Goal: Check status: Check status

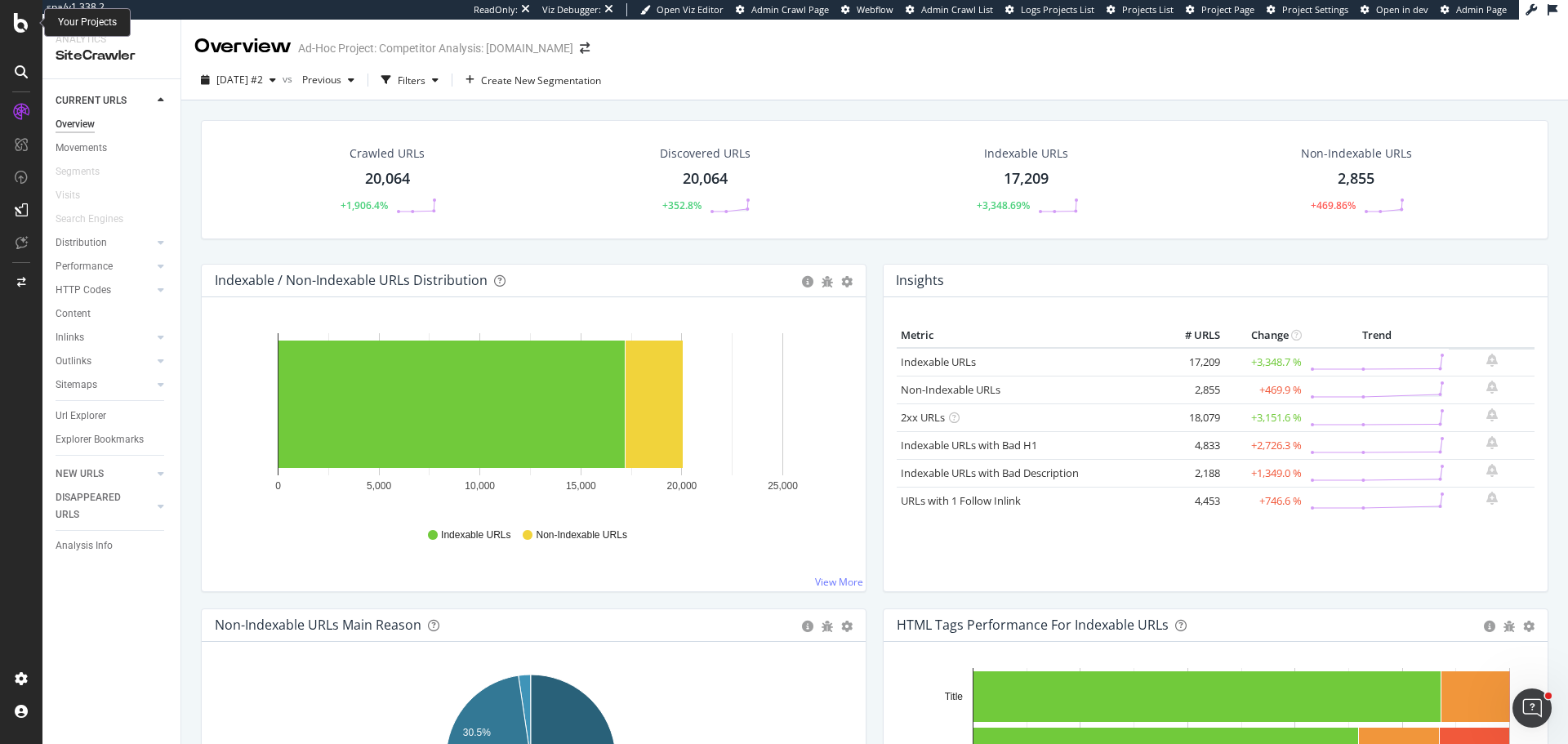
click at [20, 29] on icon at bounding box center [21, 23] width 15 height 20
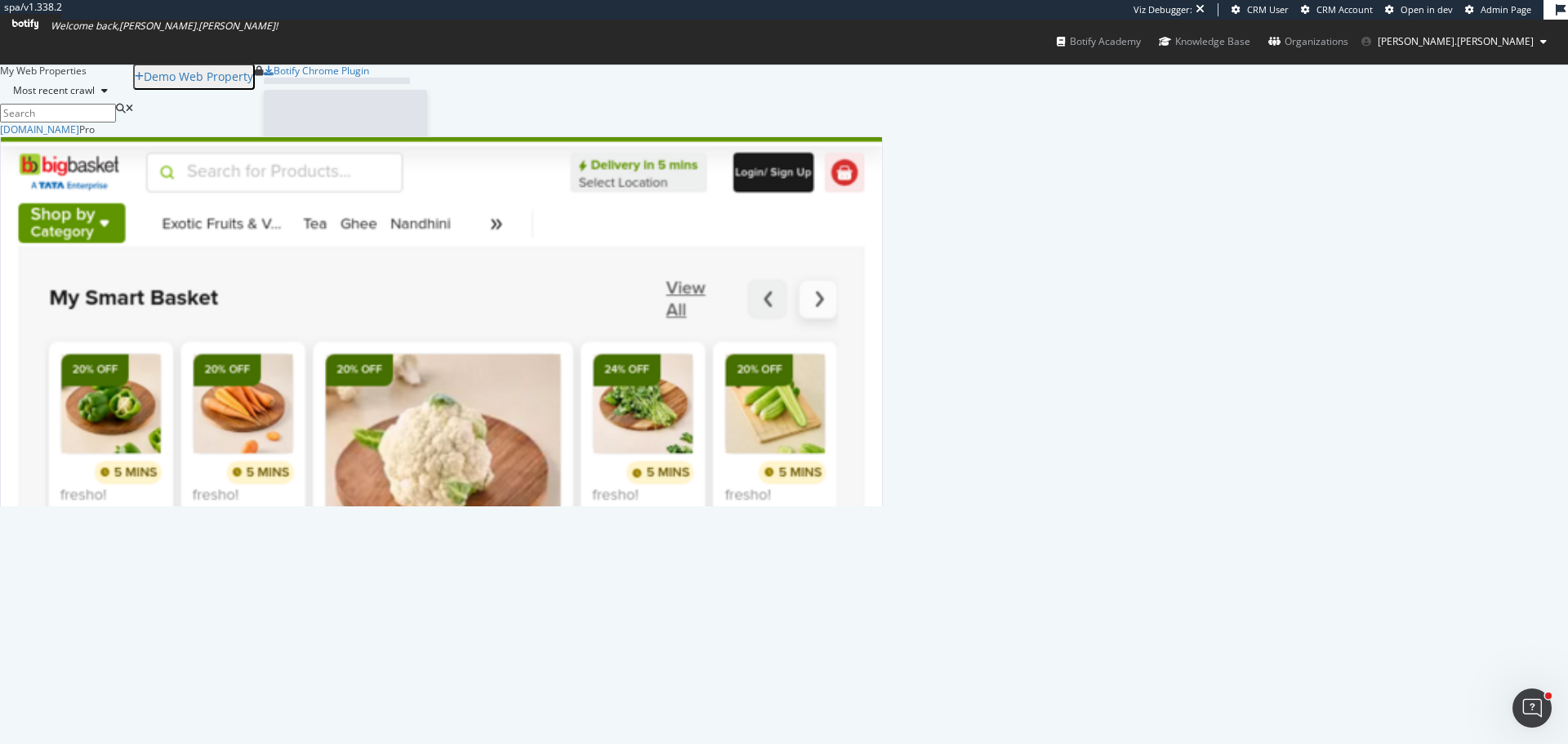
scroll to position [371, 870]
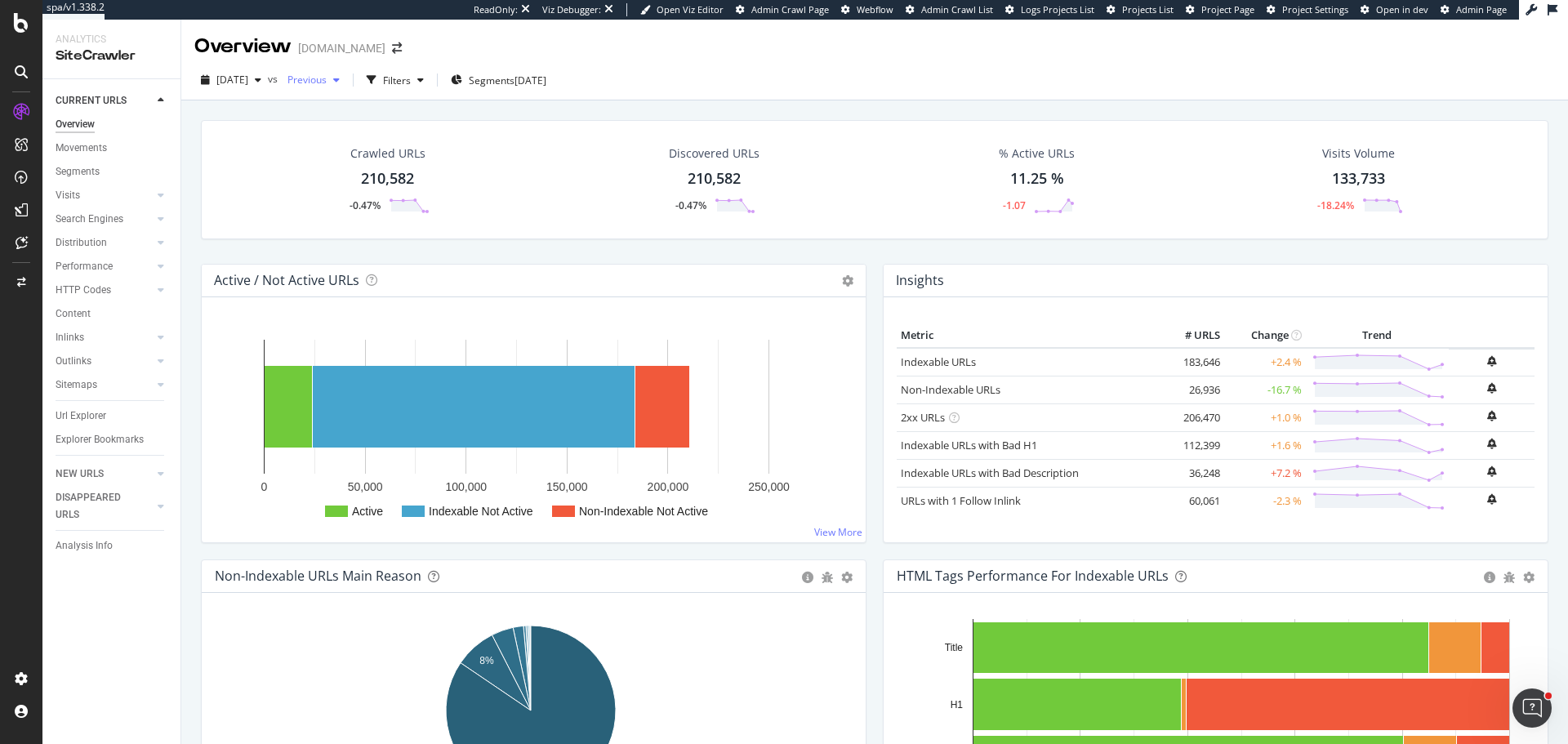
click at [329, 86] on div "Previous" at bounding box center [314, 80] width 66 height 25
click at [379, 197] on div "2025 Sep. 25th" at bounding box center [357, 199] width 88 height 15
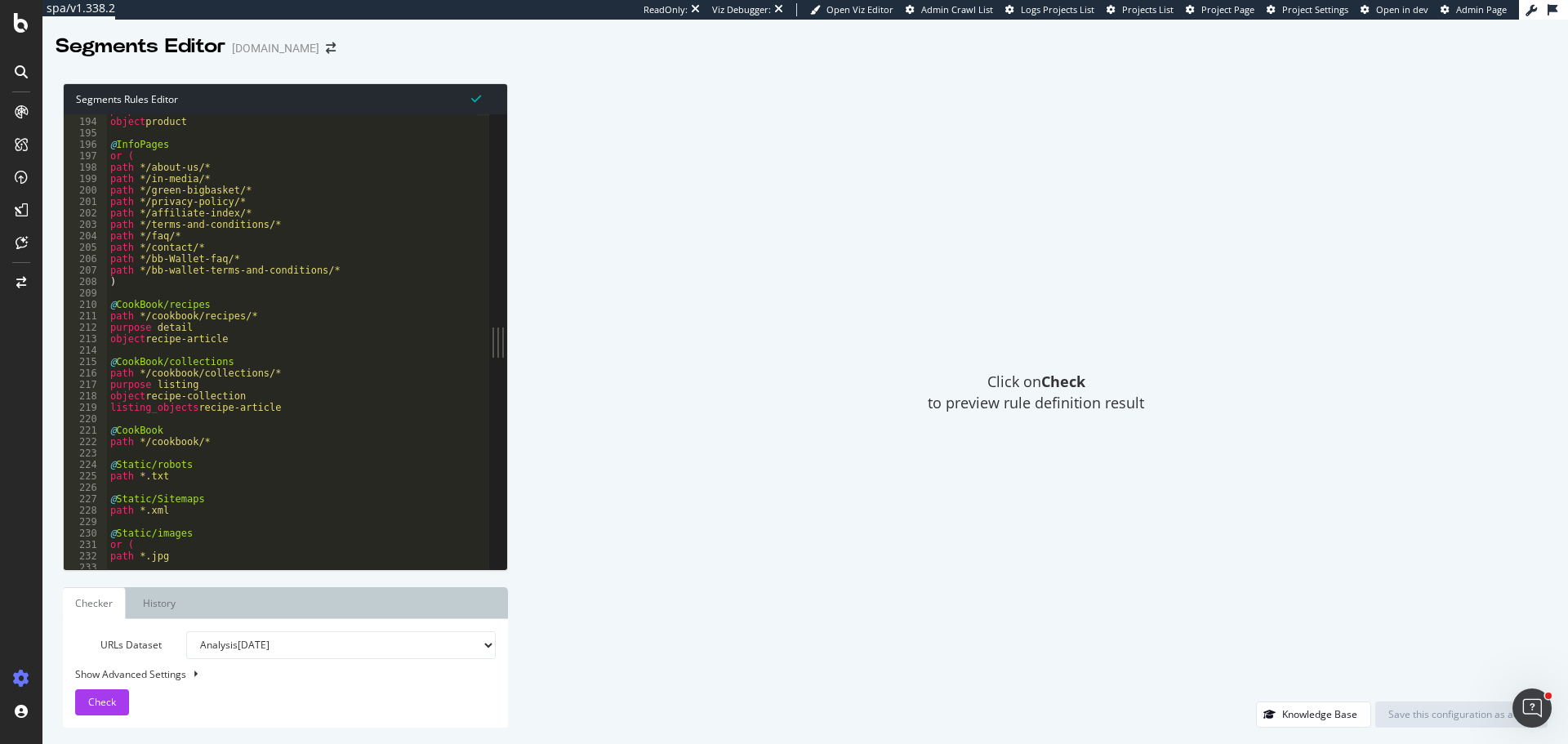
scroll to position [2204, 0]
